Goal: Navigation & Orientation: Find specific page/section

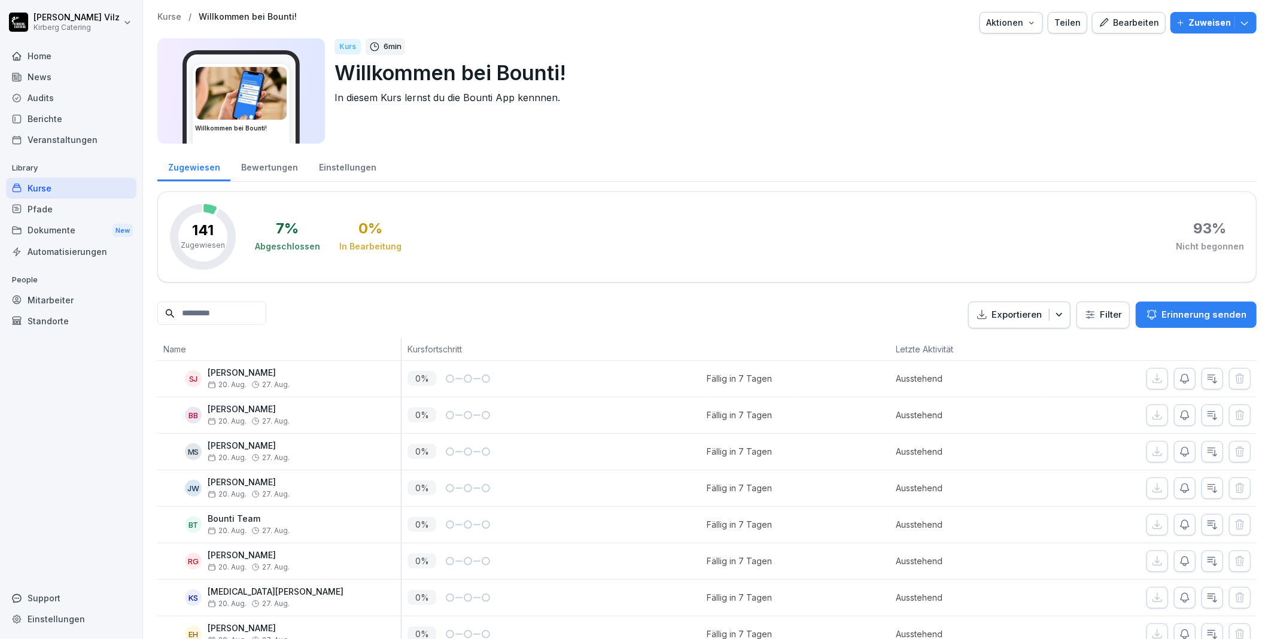
click at [259, 172] on div "Bewertungen" at bounding box center [269, 166] width 78 height 31
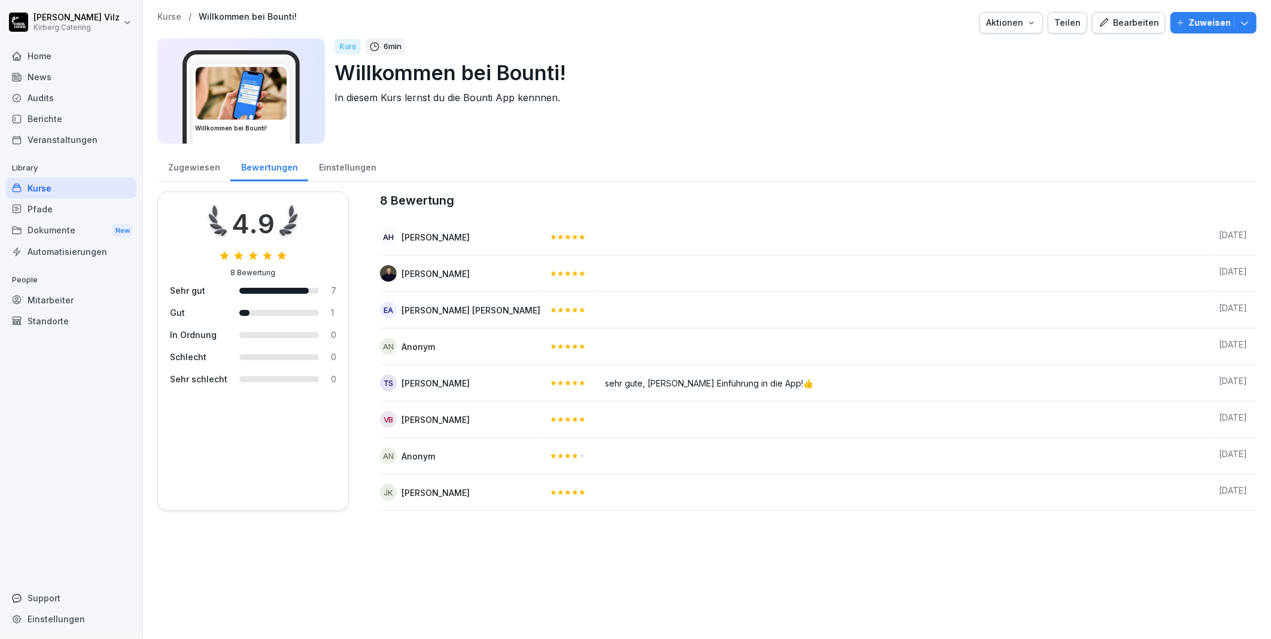
click at [201, 166] on div "Zugewiesen" at bounding box center [193, 166] width 73 height 31
